Goal: Navigation & Orientation: Find specific page/section

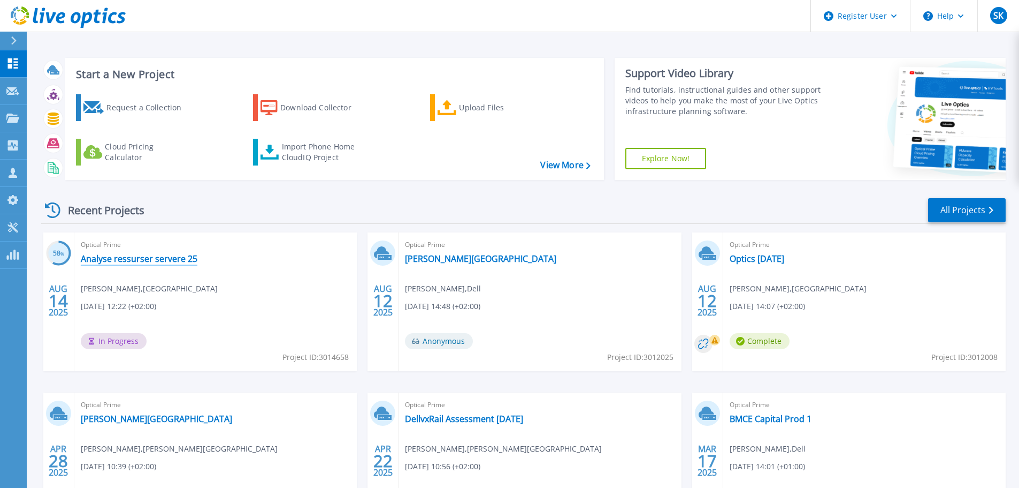
click at [186, 259] on link "Analyse ressurser servere 25" at bounding box center [139, 258] width 117 height 11
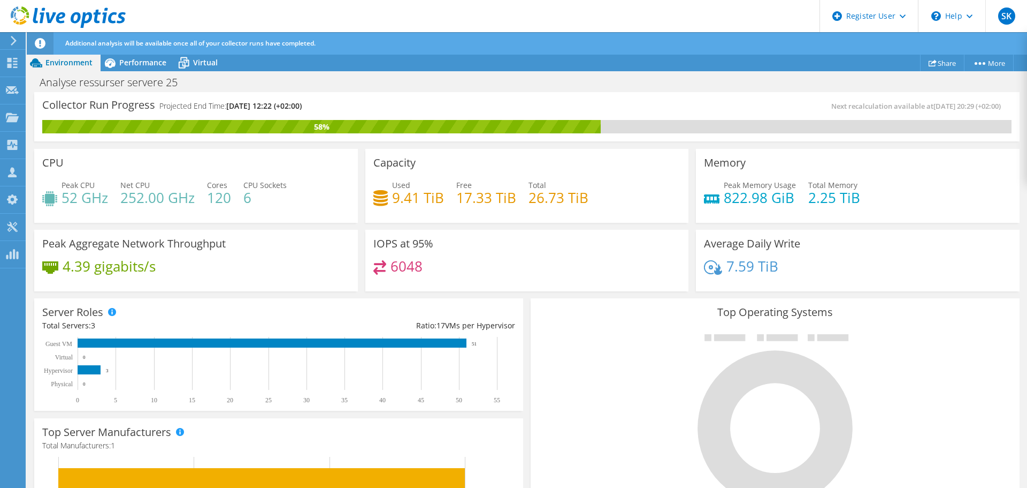
scroll to position [268, 0]
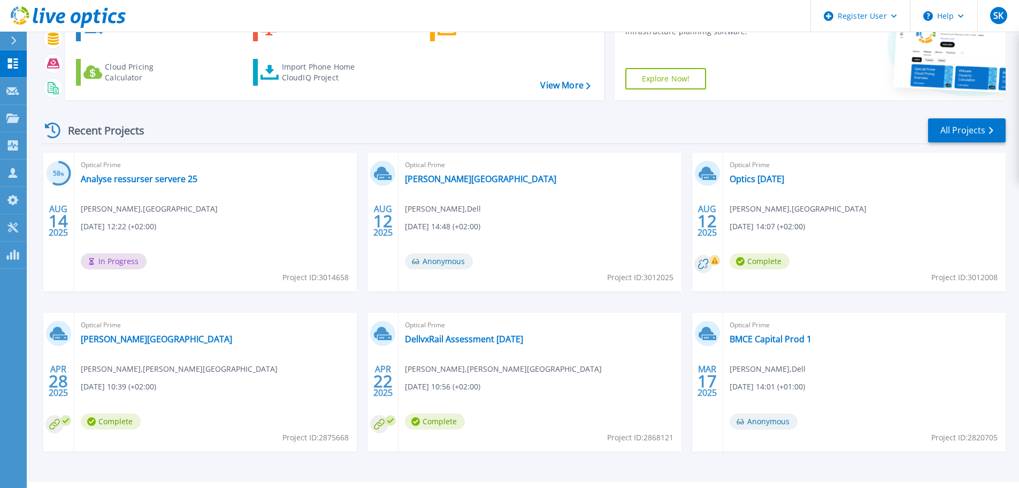
scroll to position [105, 0]
